Goal: Transaction & Acquisition: Book appointment/travel/reservation

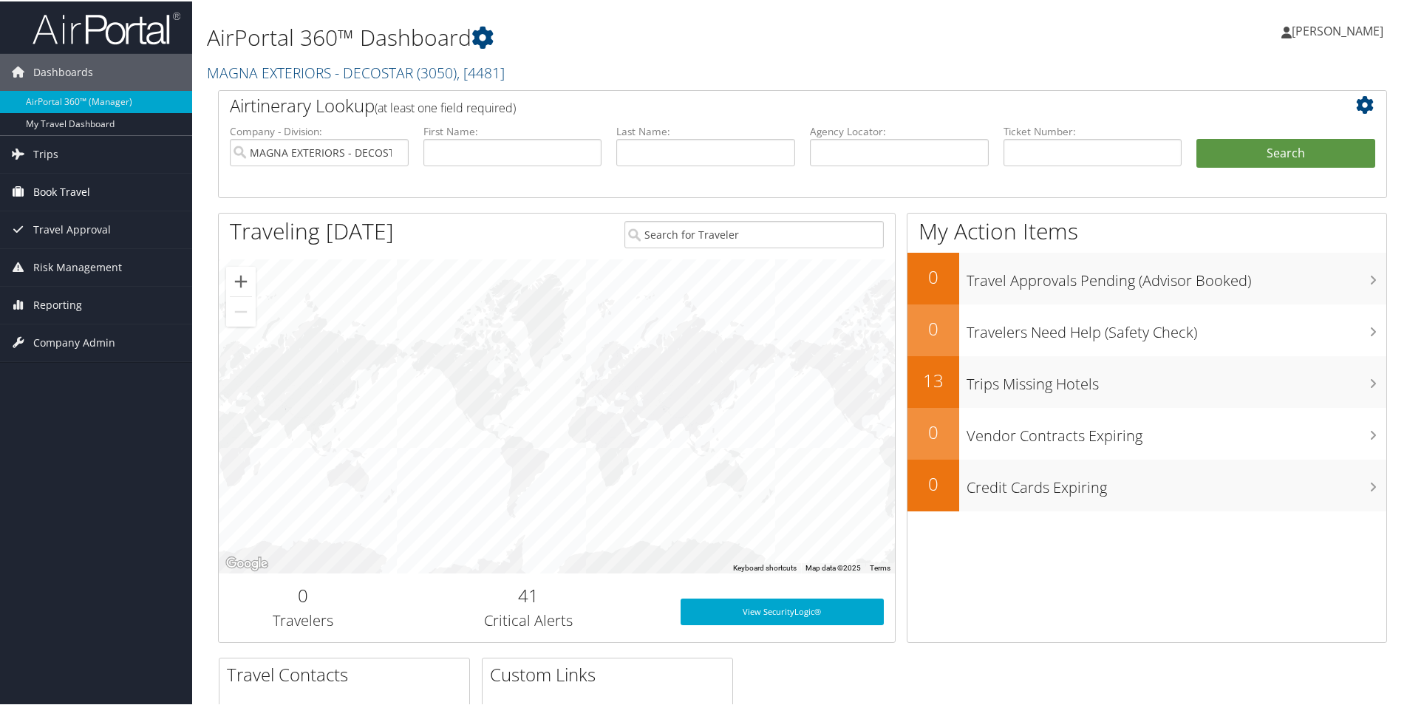
click at [72, 188] on span "Book Travel" at bounding box center [61, 190] width 57 height 37
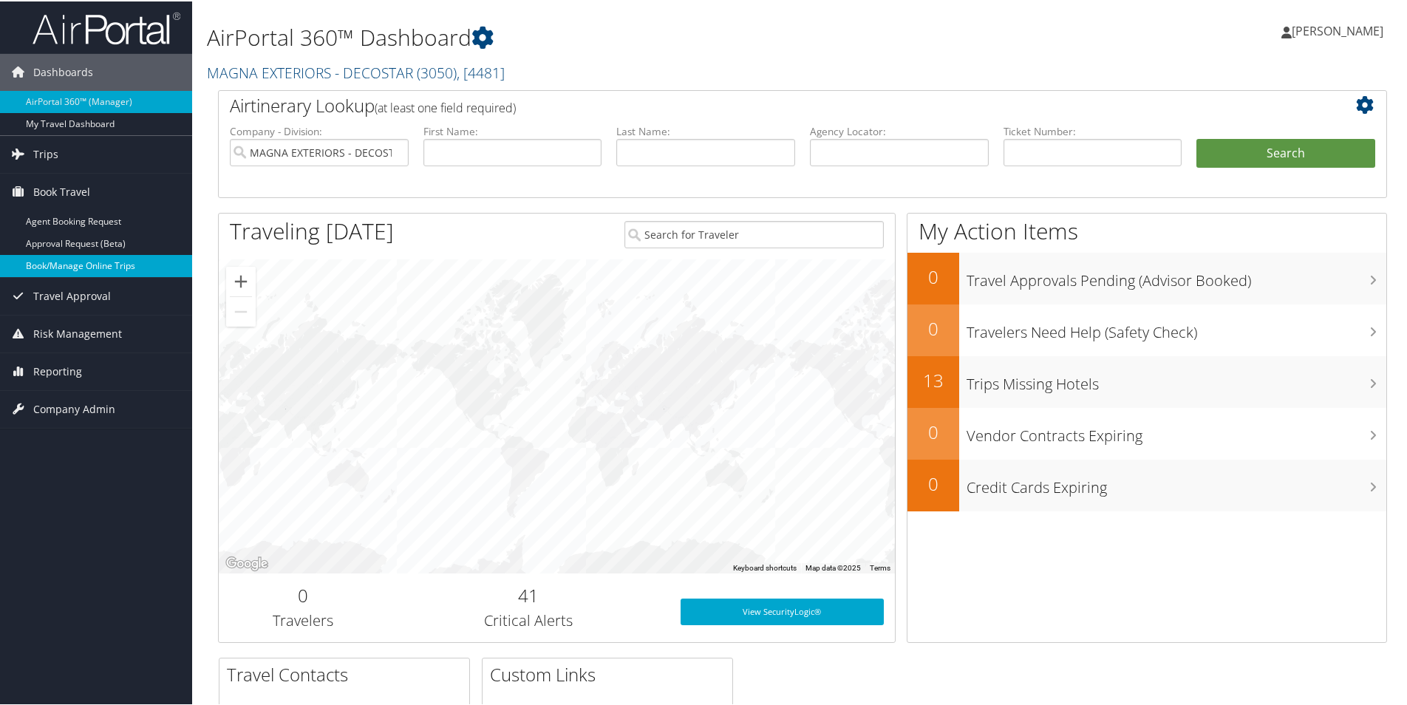
click at [82, 266] on link "Book/Manage Online Trips" at bounding box center [96, 264] width 192 height 22
